Goal: Obtain resource: Download file/media

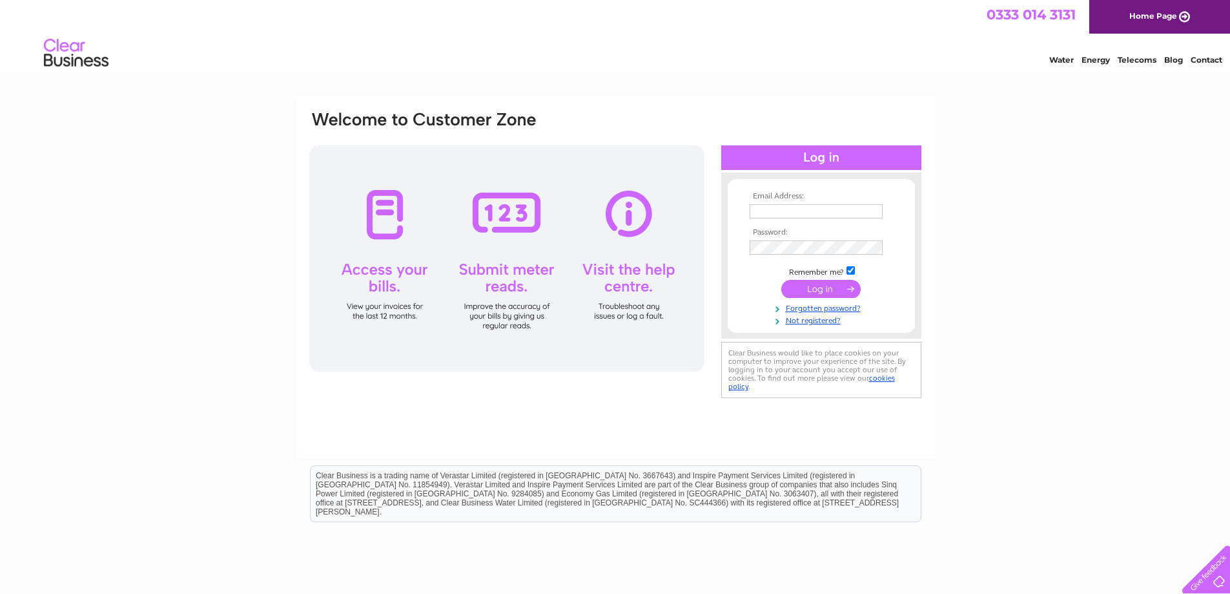
type input "[PERSON_NAME][EMAIL_ADDRESS][DOMAIN_NAME][PERSON_NAME]"
click at [820, 288] on input "submit" at bounding box center [821, 289] width 79 height 18
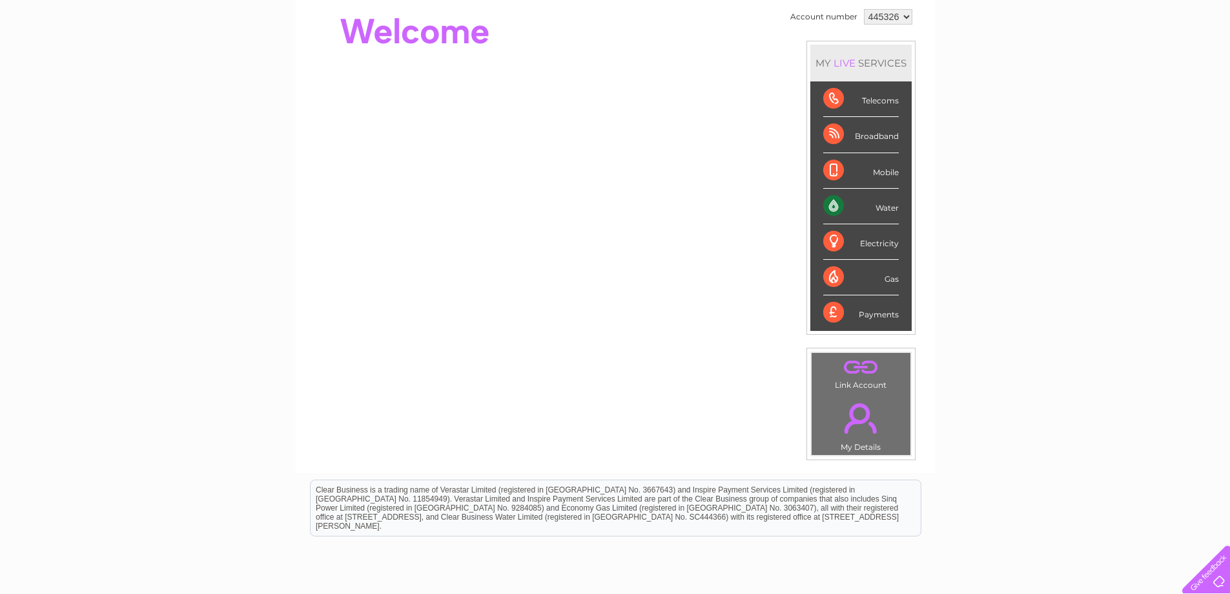
scroll to position [194, 0]
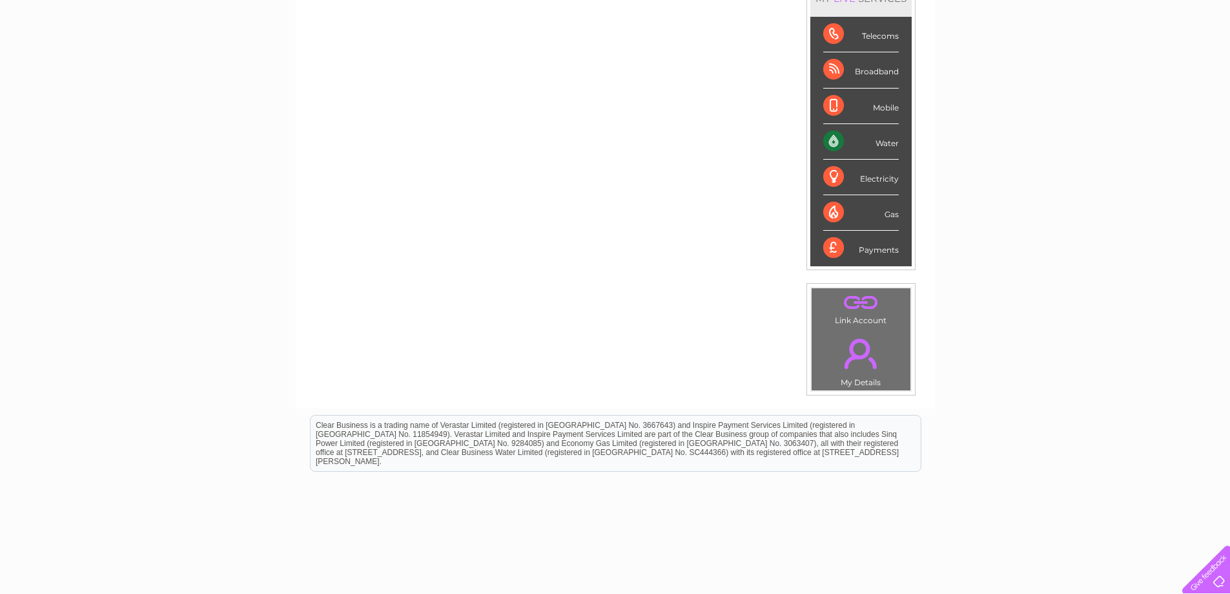
click at [871, 246] on div "Payments" at bounding box center [862, 248] width 76 height 35
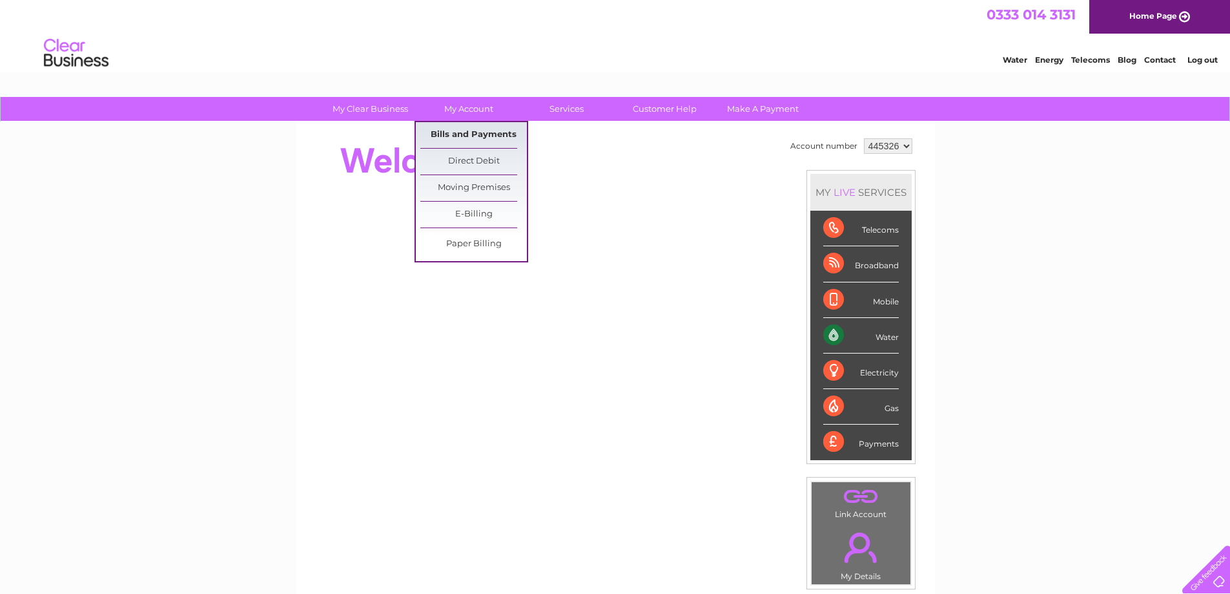
click at [472, 134] on link "Bills and Payments" at bounding box center [473, 135] width 107 height 26
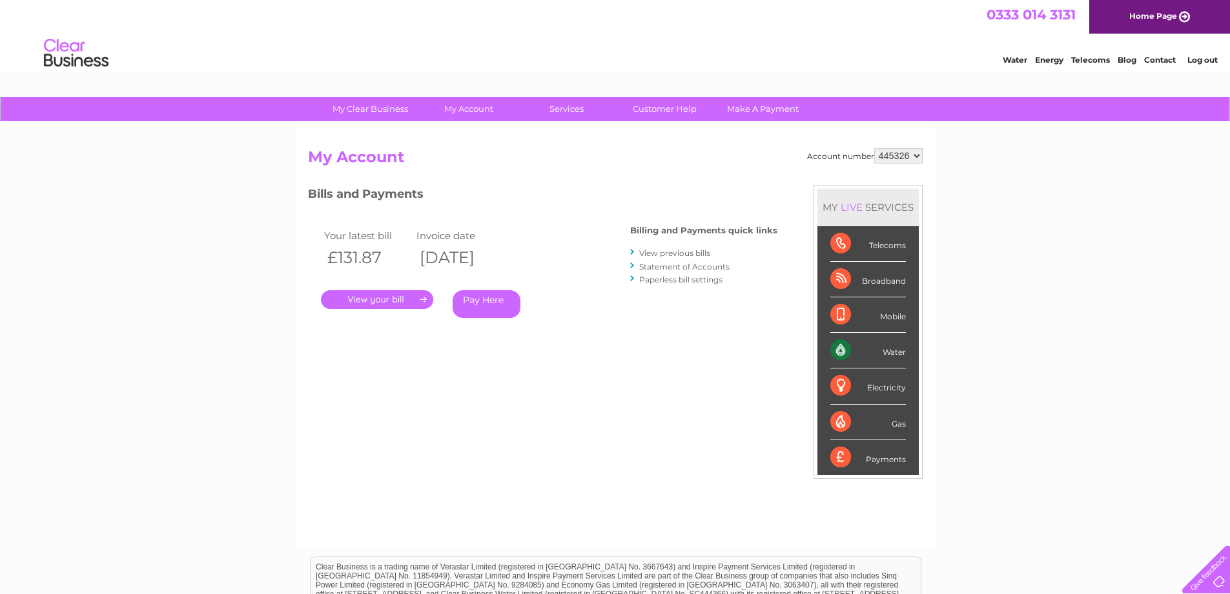
click at [386, 302] on link "." at bounding box center [377, 299] width 112 height 19
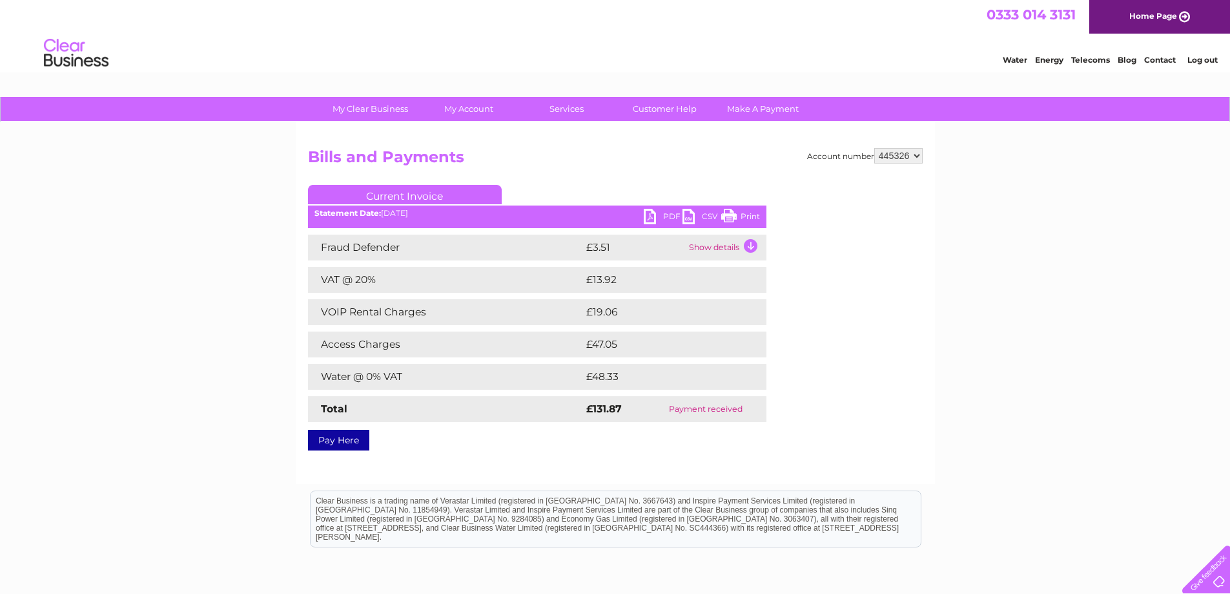
click at [662, 213] on link "PDF" at bounding box center [663, 218] width 39 height 19
click at [669, 218] on link "PDF" at bounding box center [663, 218] width 39 height 19
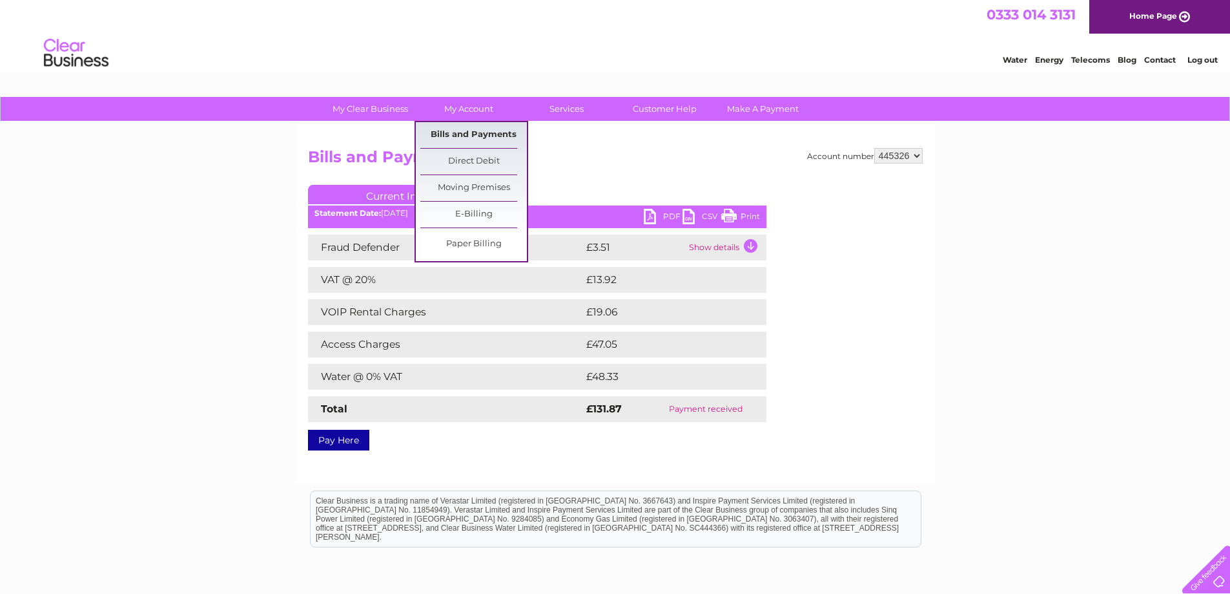
click at [473, 136] on link "Bills and Payments" at bounding box center [473, 135] width 107 height 26
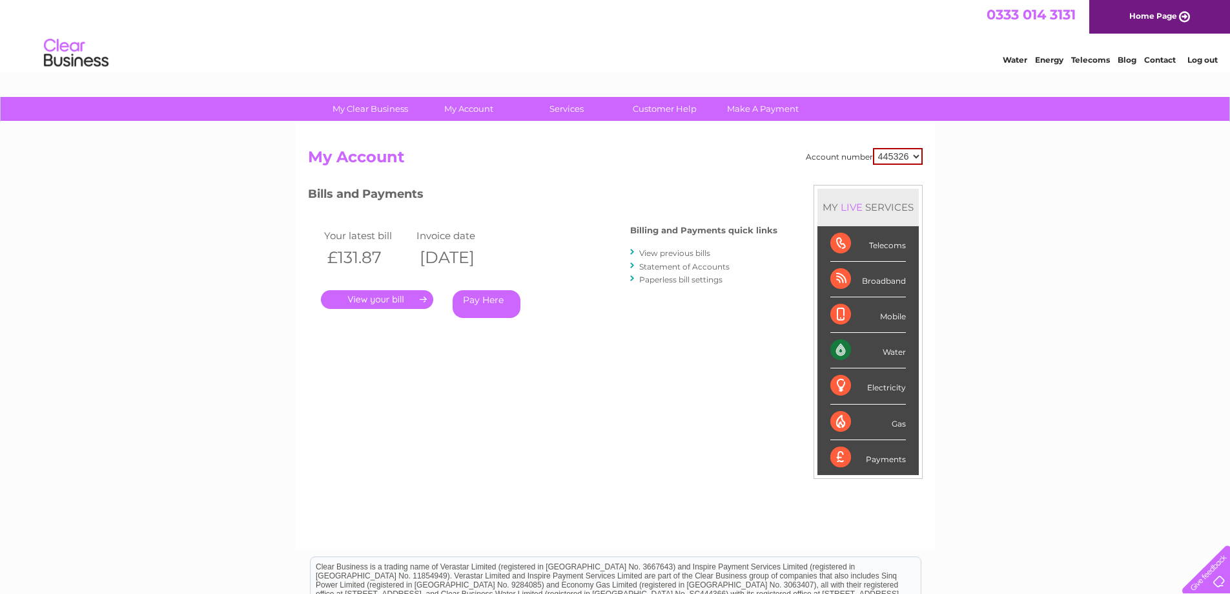
click at [671, 252] on link "View previous bills" at bounding box center [674, 253] width 71 height 10
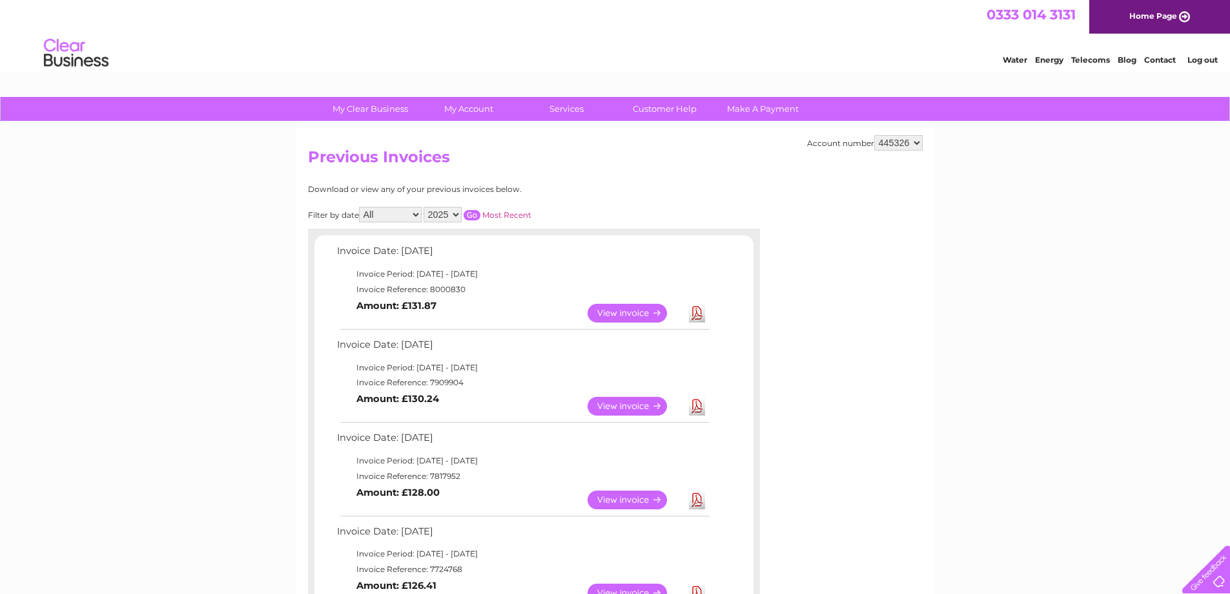
click at [624, 410] on link "View" at bounding box center [635, 406] width 95 height 19
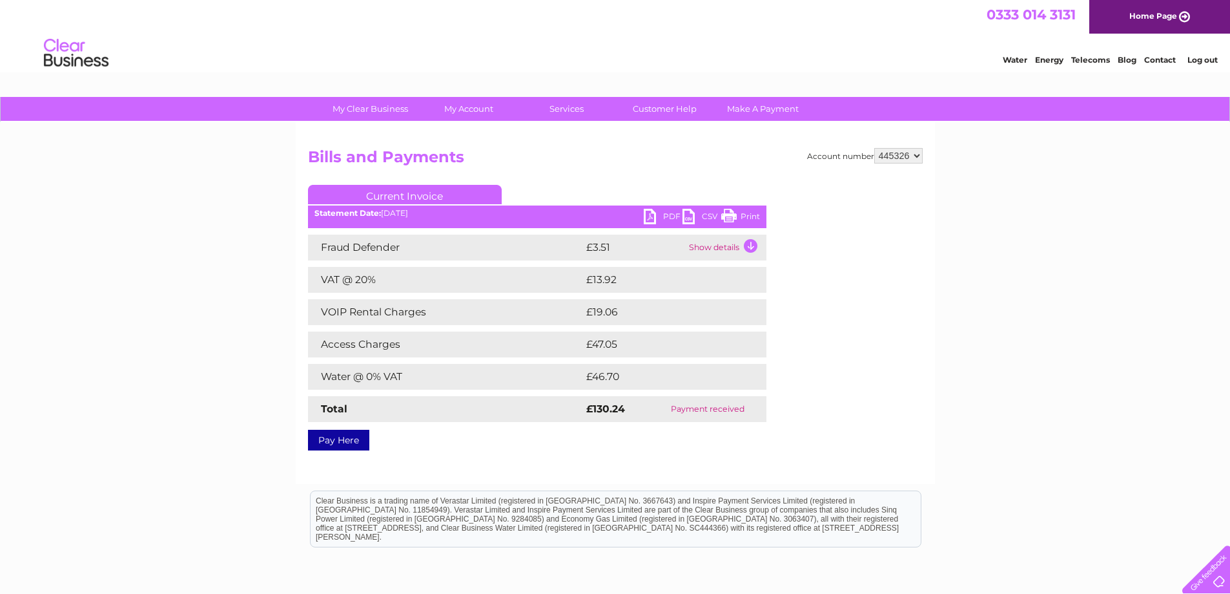
click at [655, 216] on link "PDF" at bounding box center [663, 218] width 39 height 19
